Goal: Information Seeking & Learning: Learn about a topic

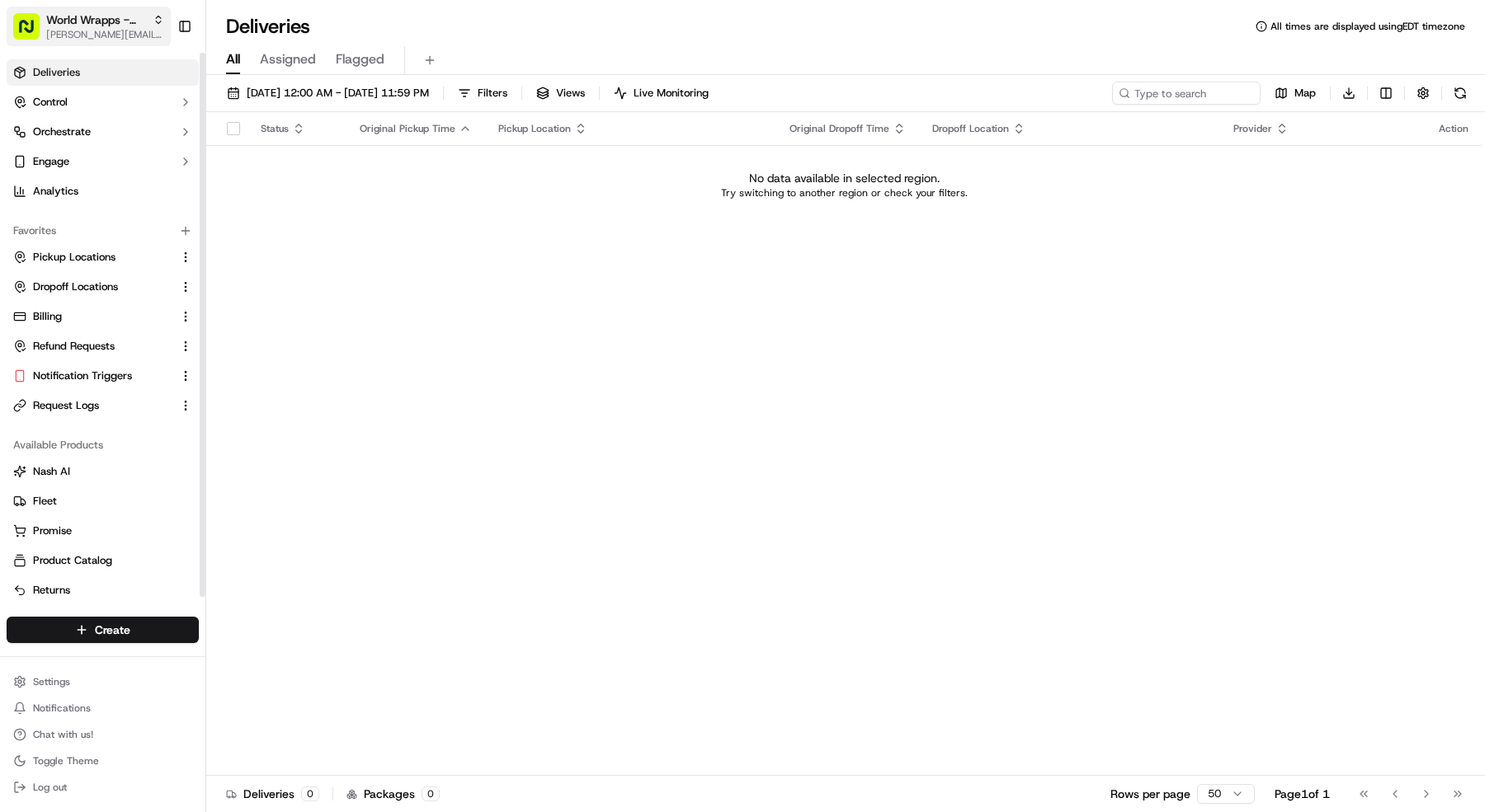
click at [68, 18] on span "World Wrapps - Marina" at bounding box center [96, 20] width 100 height 17
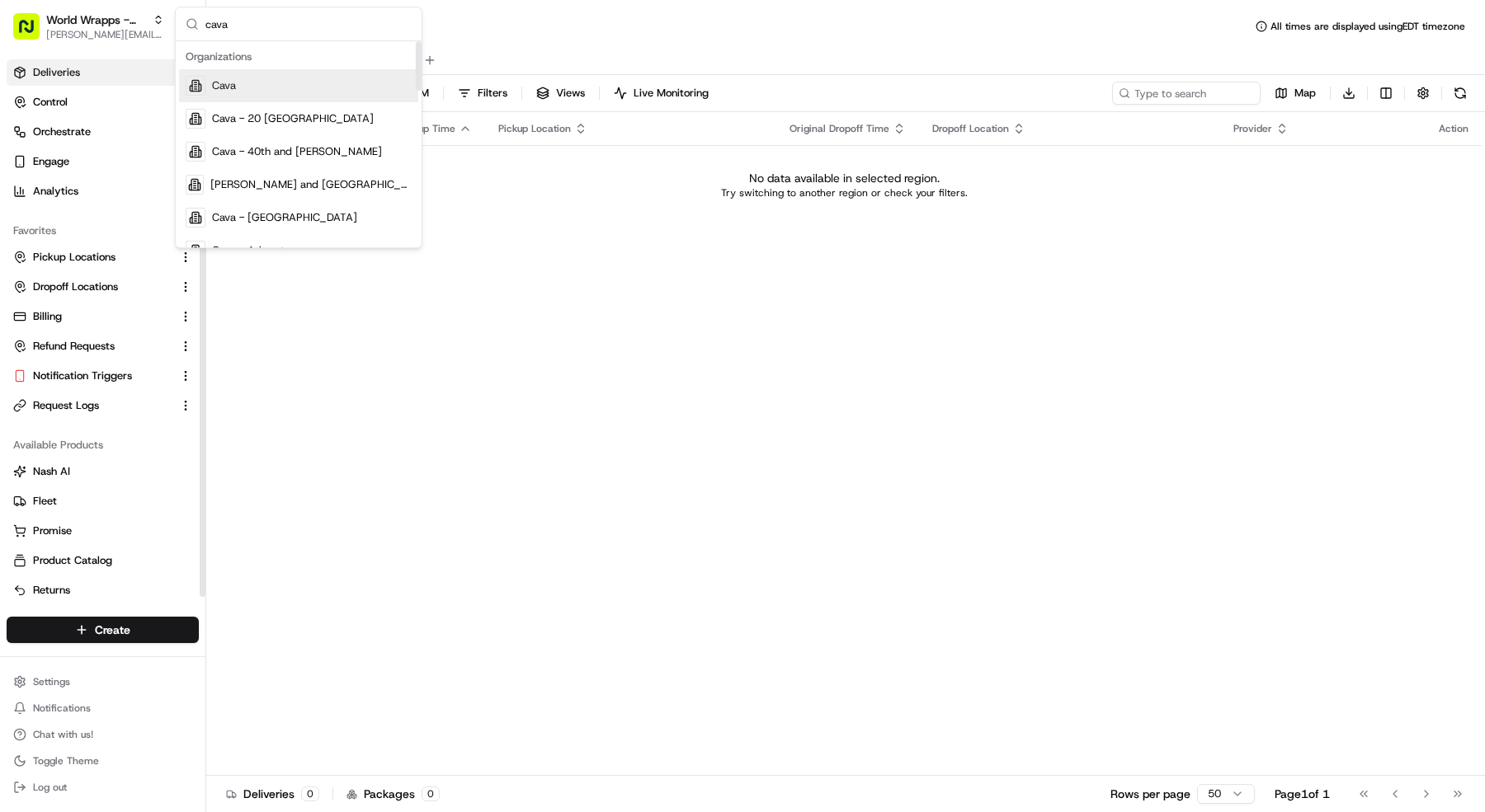
type input "cava"
click at [273, 83] on div "Cava" at bounding box center [299, 86] width 239 height 33
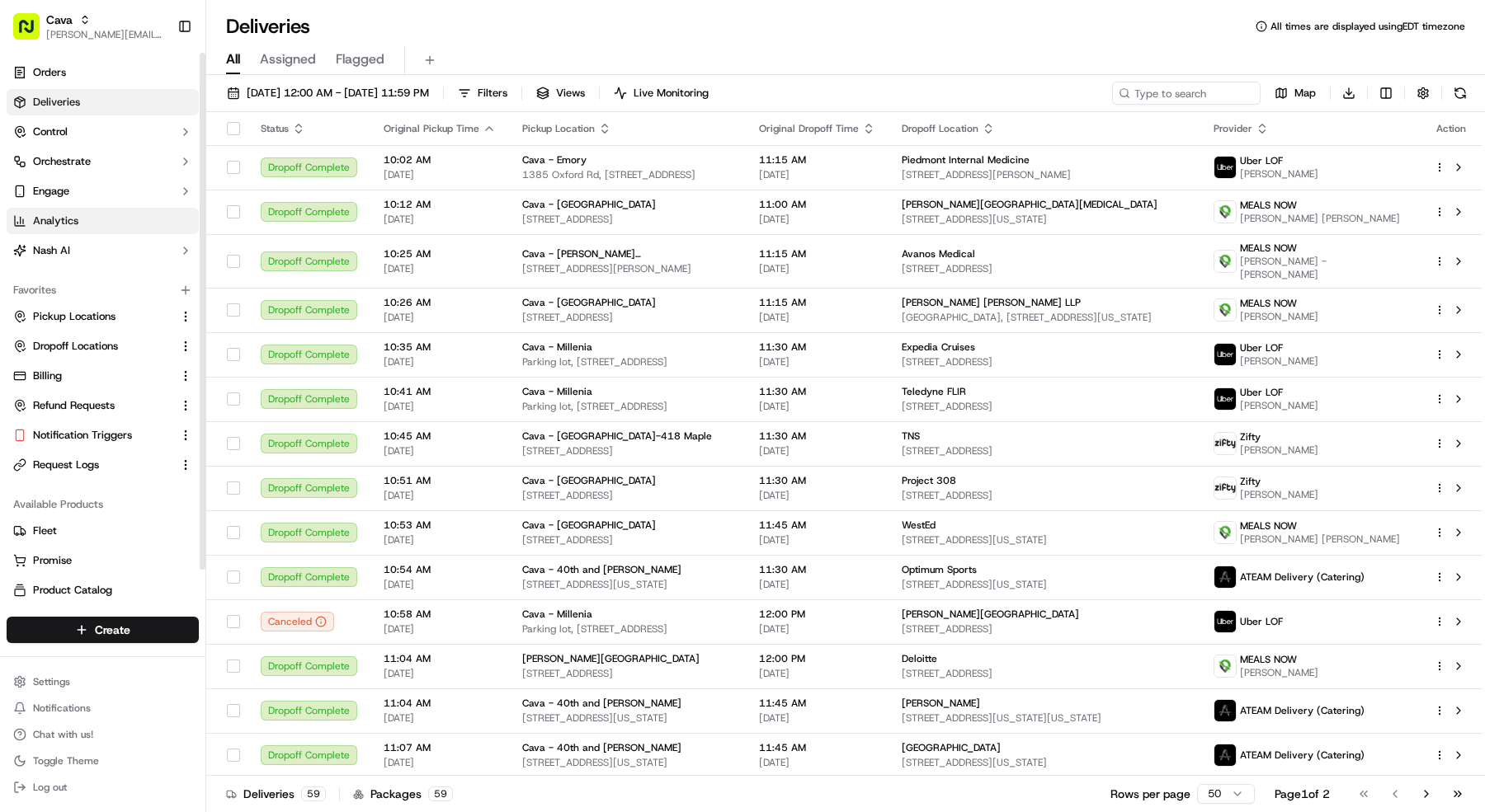
click at [54, 220] on span "Analytics" at bounding box center [56, 221] width 46 height 15
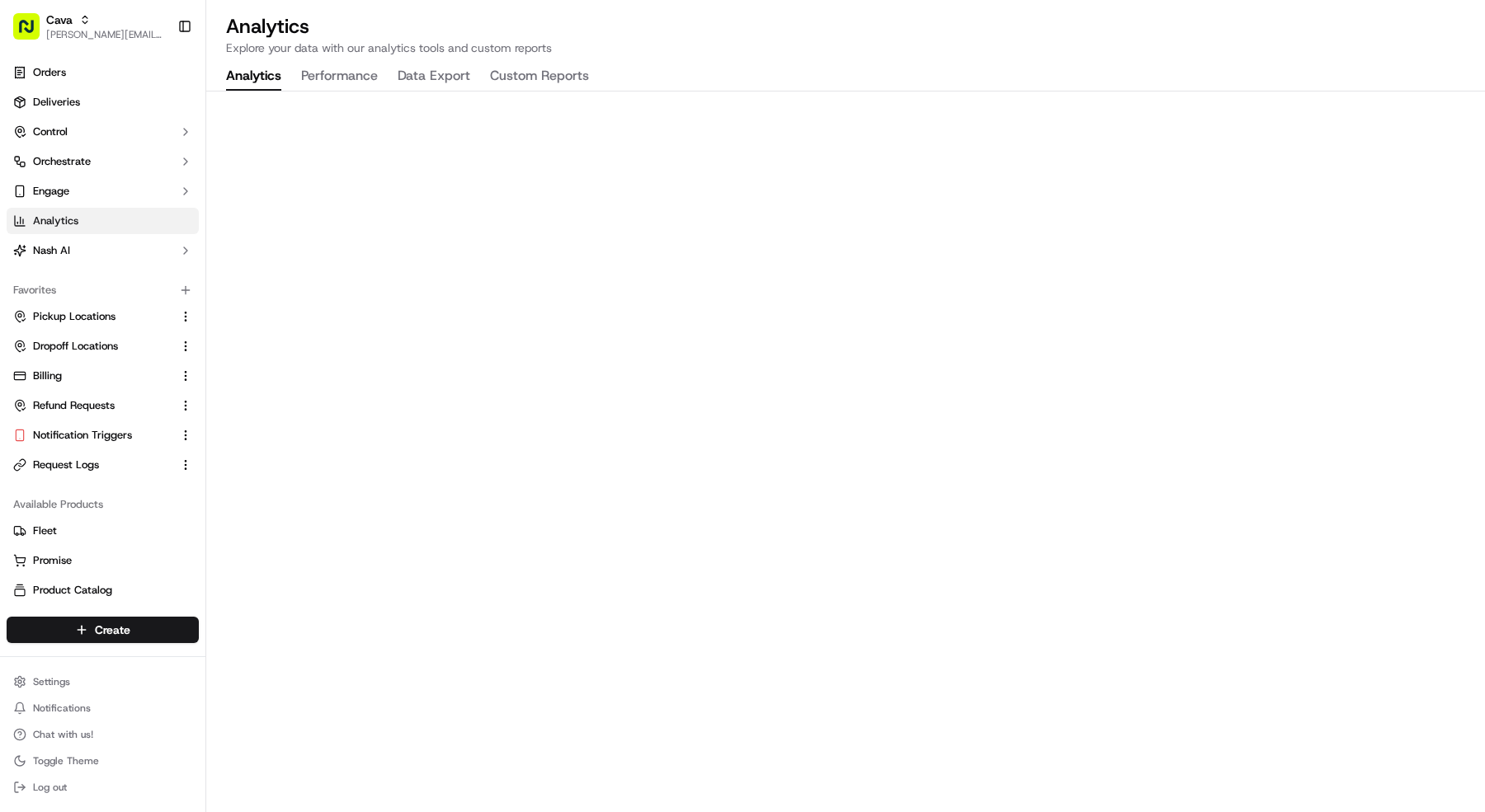
click at [883, 84] on div "Analytics Explore your data with our analytics tools and custom reports Analyti…" at bounding box center [845, 406] width 1278 height 812
click at [490, 64] on button "Custom Reports" at bounding box center [538, 77] width 99 height 28
click at [411, 85] on button "Data Export" at bounding box center [433, 77] width 73 height 28
click at [110, 29] on span "[PERSON_NAME][EMAIL_ADDRESS][DOMAIN_NAME]" at bounding box center [105, 34] width 117 height 13
